Goal: Navigation & Orientation: Find specific page/section

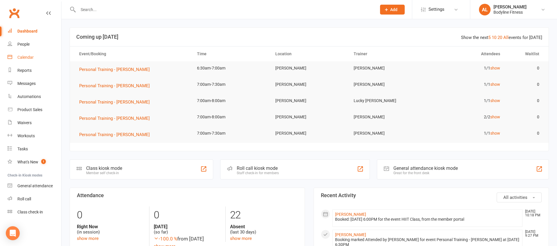
click at [35, 52] on link "Calendar" at bounding box center [35, 57] width 54 height 13
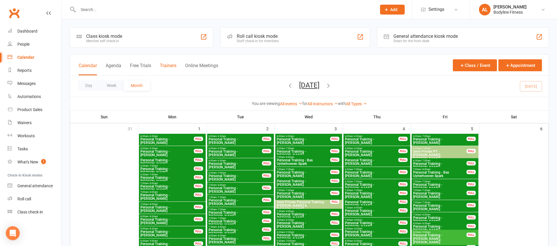
click at [169, 68] on button "Trainers" at bounding box center [168, 69] width 17 height 12
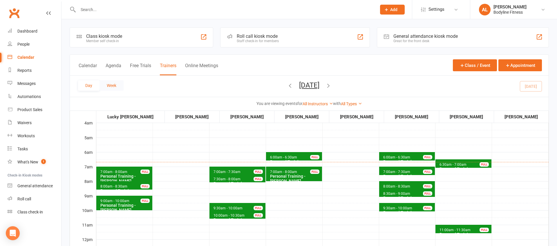
click at [117, 85] on button "Week" at bounding box center [112, 85] width 24 height 10
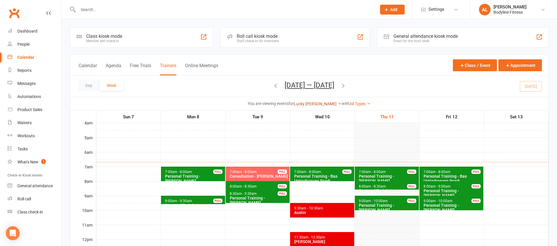
click at [315, 103] on link "Lucky [PERSON_NAME]" at bounding box center [318, 103] width 48 height 5
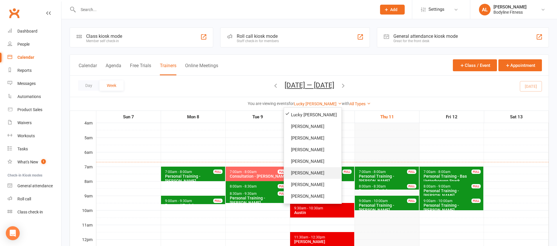
click at [301, 174] on link "[PERSON_NAME]" at bounding box center [312, 173] width 57 height 12
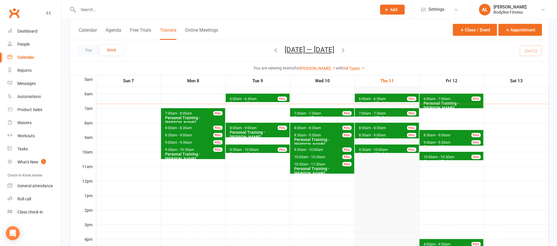
scroll to position [58, 0]
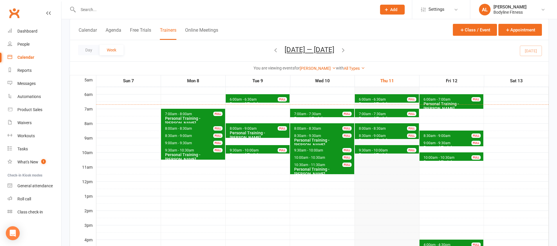
click at [396, 112] on span "7:00am - 7:30am Personal Training - [PERSON_NAME] FULL" at bounding box center [387, 113] width 64 height 8
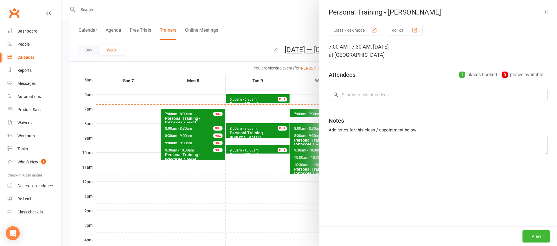
scroll to position [58, 0]
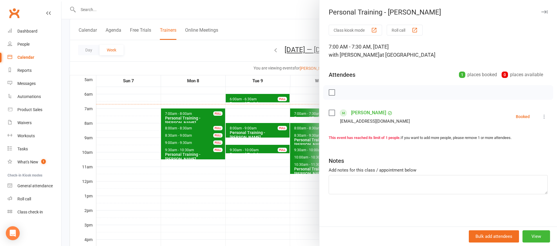
click at [542, 12] on icon "button" at bounding box center [545, 11] width 6 height 3
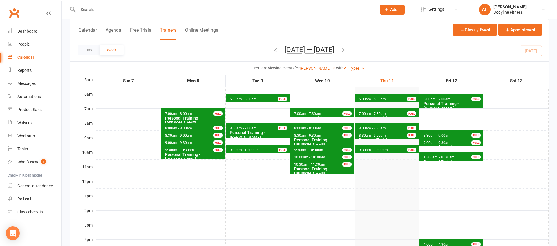
click at [429, 106] on div "Personal Training - [PERSON_NAME]" at bounding box center [452, 105] width 59 height 9
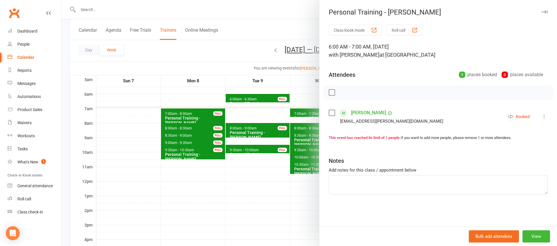
click at [547, 12] on icon "button" at bounding box center [545, 11] width 6 height 3
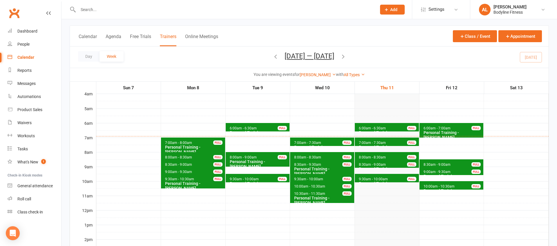
scroll to position [27, 0]
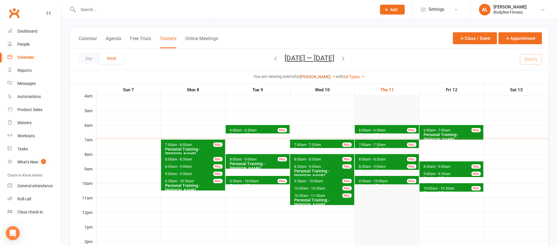
click at [316, 78] on link "[PERSON_NAME]" at bounding box center [318, 76] width 36 height 5
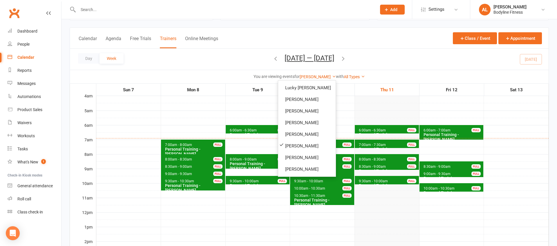
click at [214, 60] on div "Day Week [DATE] — [DATE] [DATE] Sun Mon Tue Wed Thu Fri Sat 31 01 02 03 04 05 0…" at bounding box center [309, 58] width 479 height 21
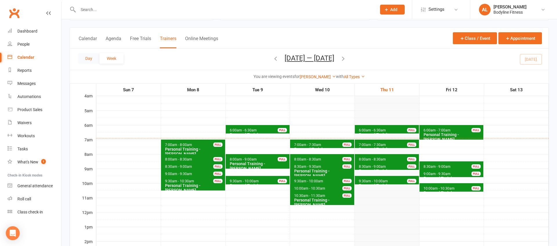
click at [92, 59] on button "Day" at bounding box center [88, 58] width 21 height 10
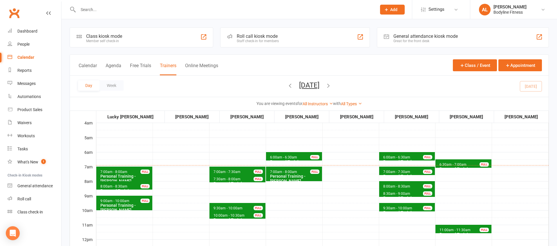
click at [310, 85] on button "[DATE]" at bounding box center [309, 85] width 20 height 8
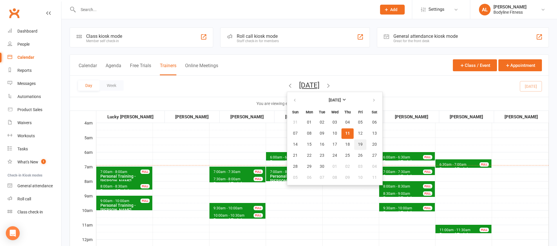
click at [354, 143] on button "19" at bounding box center [360, 144] width 12 height 10
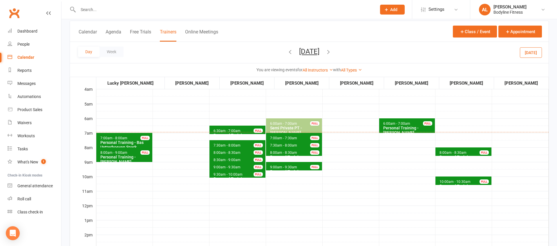
scroll to position [34, 0]
